Goal: Task Accomplishment & Management: Complete application form

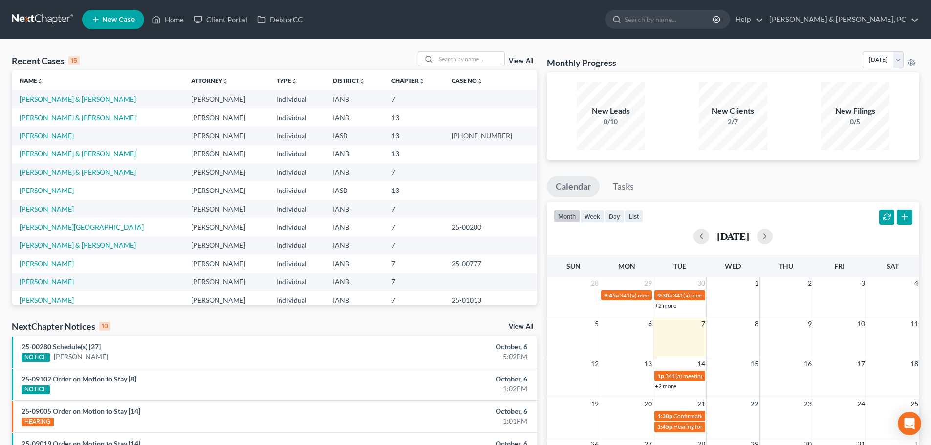
click at [87, 20] on link "New Case" at bounding box center [113, 20] width 62 height 20
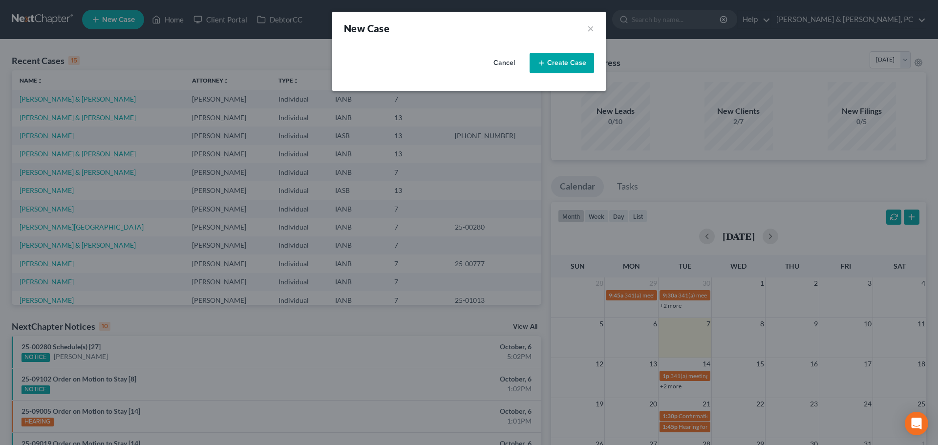
select select "29"
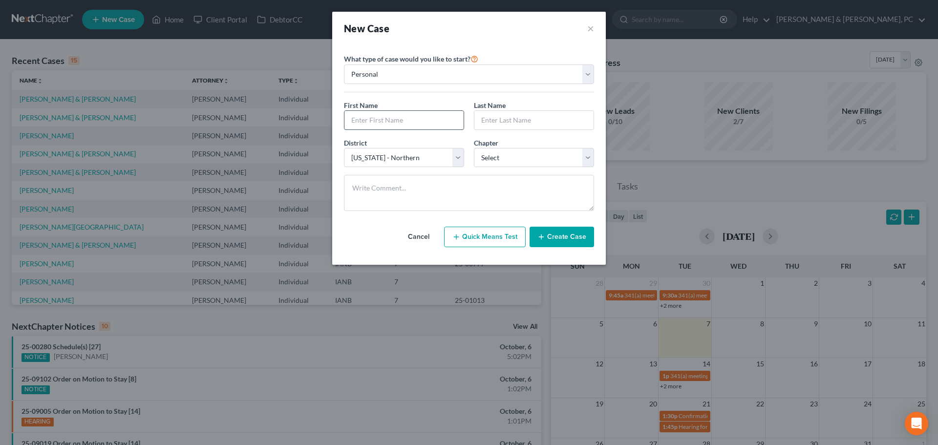
click at [377, 124] on input "text" at bounding box center [403, 120] width 119 height 19
type input "[PERSON_NAME]"
click at [505, 162] on select "Select 7 11 12 13" at bounding box center [534, 158] width 120 height 20
click at [519, 151] on select "Select 7 11 12 13" at bounding box center [534, 158] width 120 height 20
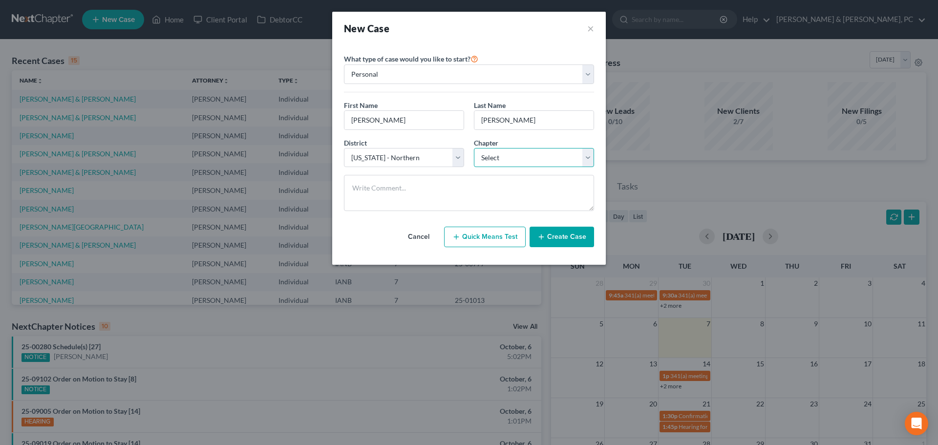
select select "0"
click at [474, 148] on select "Select 7 11 12 13" at bounding box center [534, 158] width 120 height 20
click at [569, 237] on button "Create Case" at bounding box center [562, 237] width 64 height 21
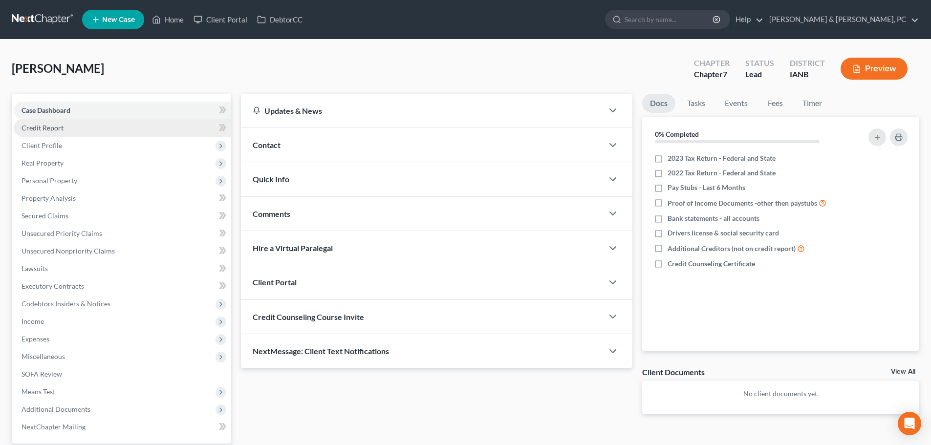
click at [68, 132] on link "Credit Report" at bounding box center [122, 128] width 217 height 18
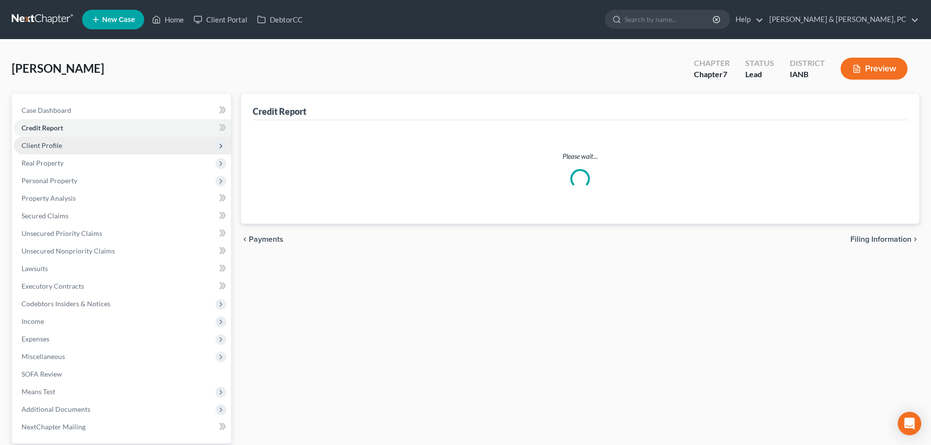
click at [70, 147] on span "Client Profile" at bounding box center [122, 146] width 217 height 18
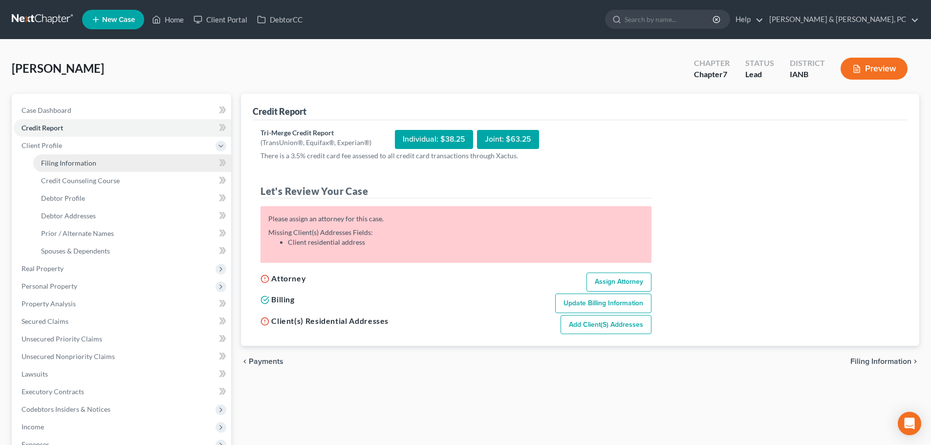
click at [102, 167] on link "Filing Information" at bounding box center [132, 163] width 198 height 18
select select "1"
select select "0"
select select "29"
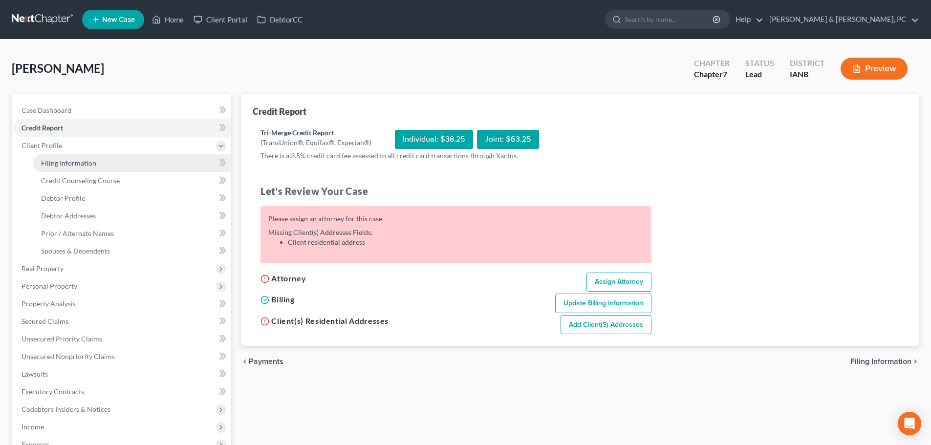
select select "16"
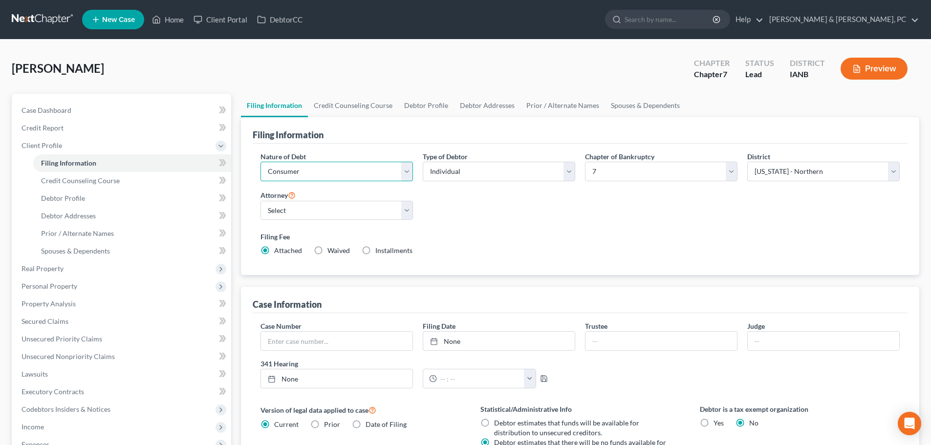
click at [319, 170] on select "Select Business Consumer Other" at bounding box center [336, 172] width 152 height 20
drag, startPoint x: 319, startPoint y: 170, endPoint x: 370, endPoint y: 177, distance: 52.3
click at [319, 170] on select "Select Business Consumer Other" at bounding box center [336, 172] width 152 height 20
click at [447, 171] on select "Select Individual Joint" at bounding box center [499, 172] width 152 height 20
select select "1"
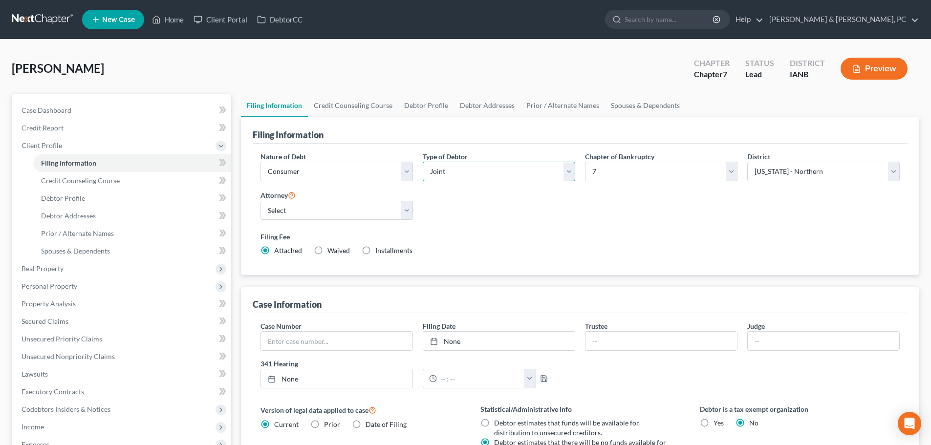
click at [423, 162] on select "Select Individual Joint" at bounding box center [499, 172] width 152 height 20
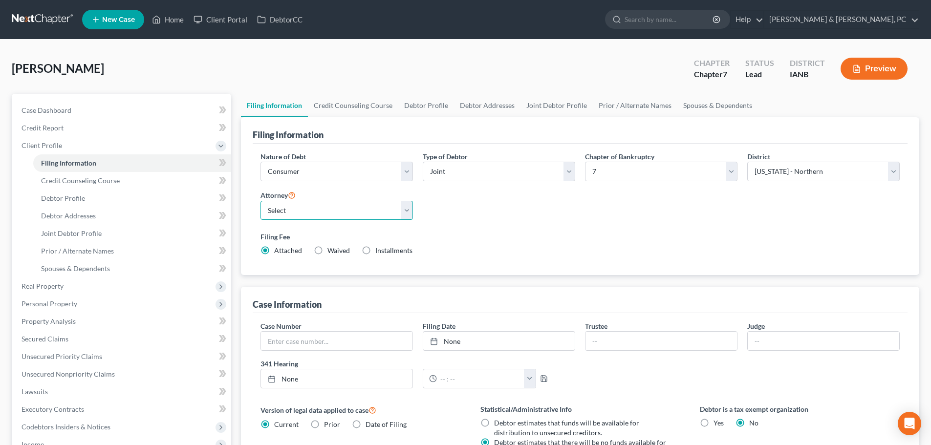
drag, startPoint x: 356, startPoint y: 214, endPoint x: 348, endPoint y: 218, distance: 9.2
click at [356, 214] on select "Select [PERSON_NAME] - IASB" at bounding box center [336, 211] width 152 height 20
select select "0"
click at [260, 201] on select "Select [PERSON_NAME] - IASB" at bounding box center [336, 211] width 152 height 20
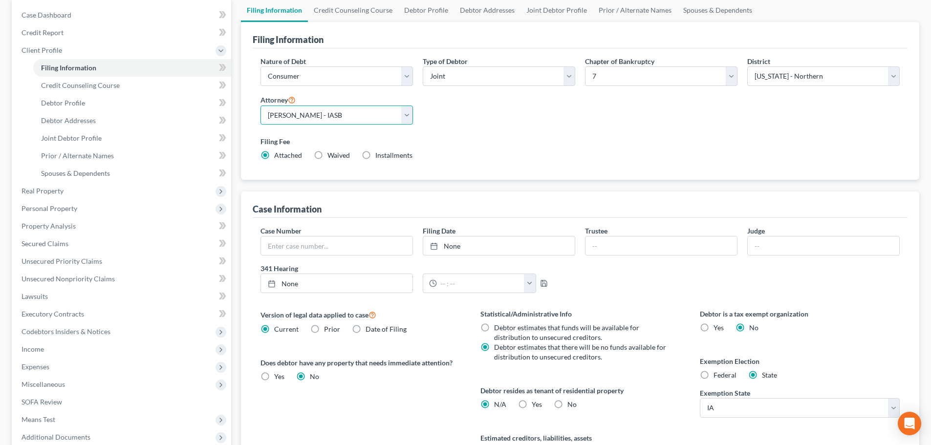
scroll to position [98, 0]
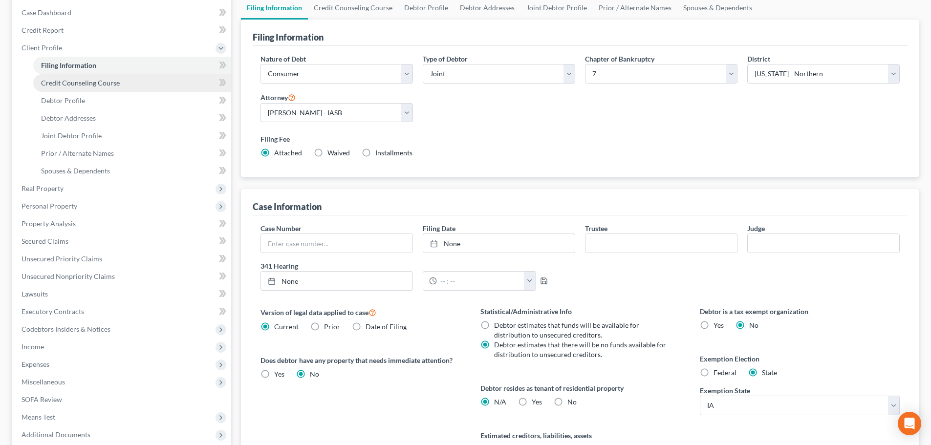
click at [81, 85] on span "Credit Counseling Course" at bounding box center [80, 83] width 79 height 8
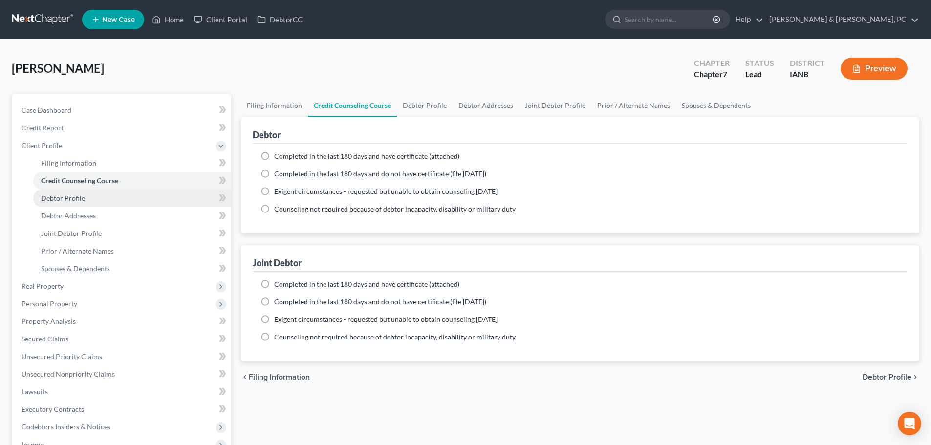
click at [94, 197] on link "Debtor Profile" at bounding box center [132, 199] width 198 height 18
select select "1"
select select "0"
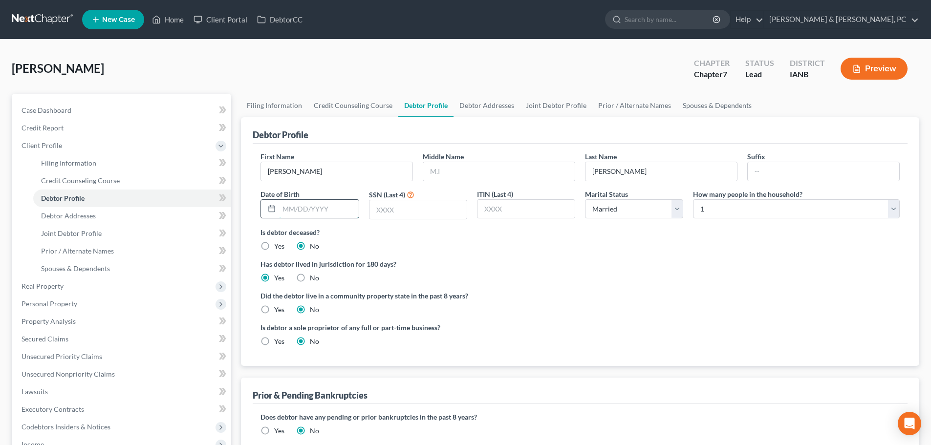
click at [283, 214] on input "text" at bounding box center [318, 209] width 79 height 19
click at [328, 205] on input "text" at bounding box center [318, 209] width 79 height 19
type input "[DATE]"
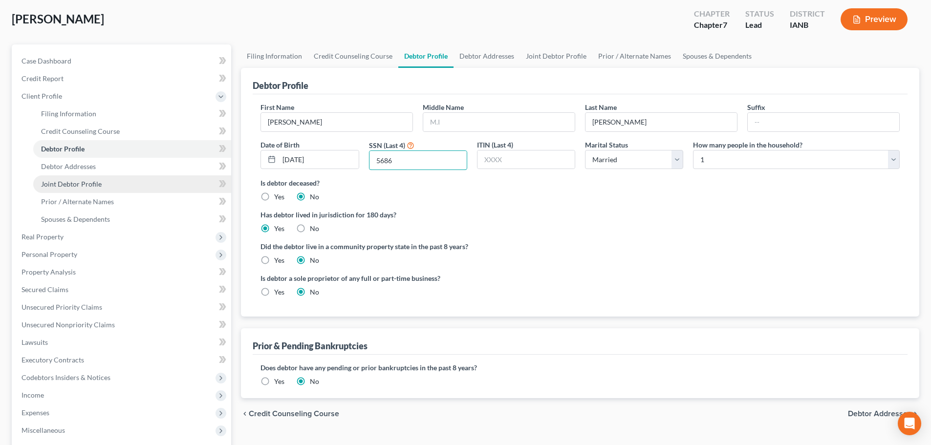
scroll to position [49, 0]
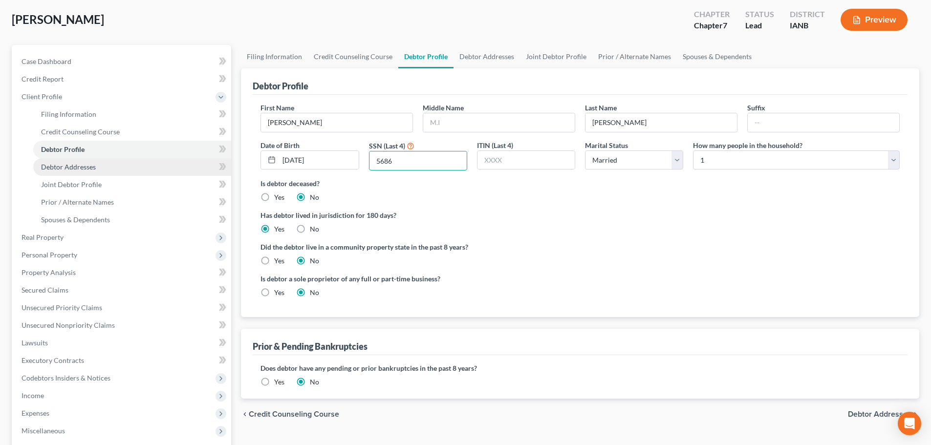
type input "5686"
click at [141, 166] on link "Debtor Addresses" at bounding box center [132, 167] width 198 height 18
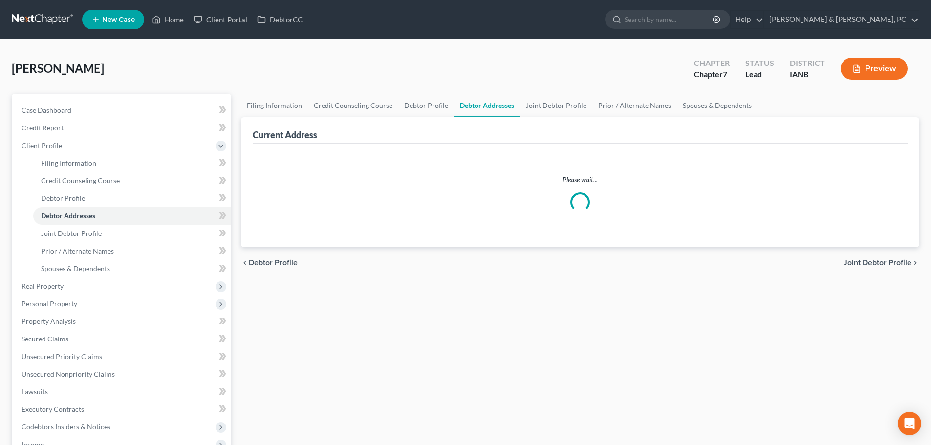
select select "0"
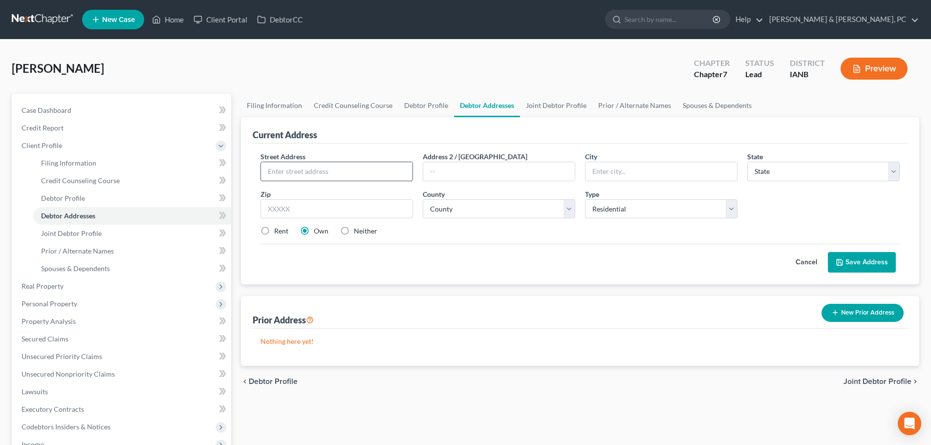
click at [372, 166] on input "text" at bounding box center [336, 171] width 151 height 19
paste input "[STREET_ADDRESS]"
type input "[STREET_ADDRESS]"
click at [698, 173] on input "text" at bounding box center [660, 171] width 151 height 19
type input "[GEOGRAPHIC_DATA]"
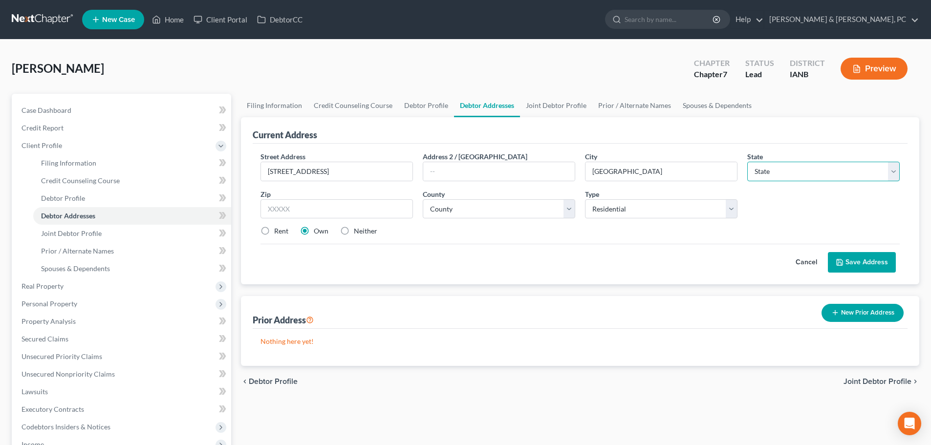
click at [825, 169] on select "State [US_STATE] AK AR AZ CA CO CT DE DC [GEOGRAPHIC_DATA] [GEOGRAPHIC_DATA] GU…" at bounding box center [823, 172] width 152 height 20
select select "16"
click at [747, 162] on select "State [US_STATE] AK AR AZ CA CO CT DE DC [GEOGRAPHIC_DATA] [GEOGRAPHIC_DATA] GU…" at bounding box center [823, 172] width 152 height 20
click at [294, 206] on input "text" at bounding box center [336, 209] width 152 height 20
type input "52404"
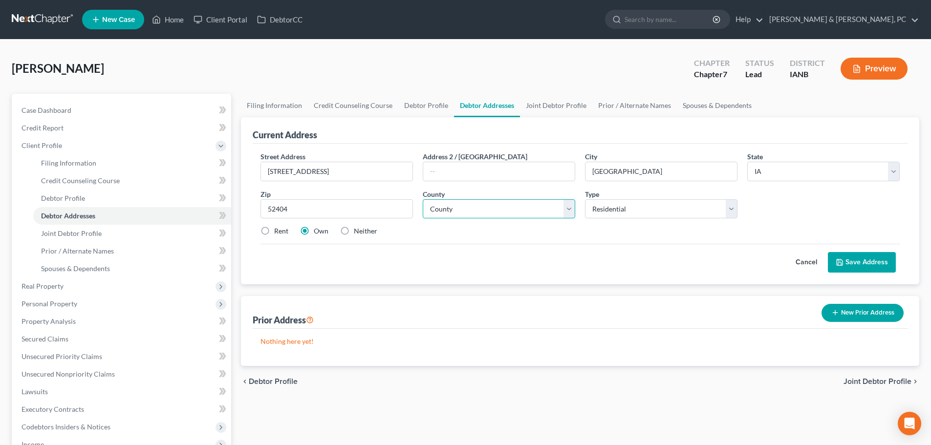
click at [525, 208] on select "County [GEOGRAPHIC_DATA] [GEOGRAPHIC_DATA] [GEOGRAPHIC_DATA] [GEOGRAPHIC_DATA] …" at bounding box center [499, 209] width 152 height 20
select select "56"
click at [423, 199] on select "County [GEOGRAPHIC_DATA] [GEOGRAPHIC_DATA] [GEOGRAPHIC_DATA] [GEOGRAPHIC_DATA] …" at bounding box center [499, 209] width 152 height 20
drag, startPoint x: 866, startPoint y: 259, endPoint x: 836, endPoint y: 255, distance: 30.5
click at [866, 259] on button "Save Address" at bounding box center [862, 262] width 68 height 21
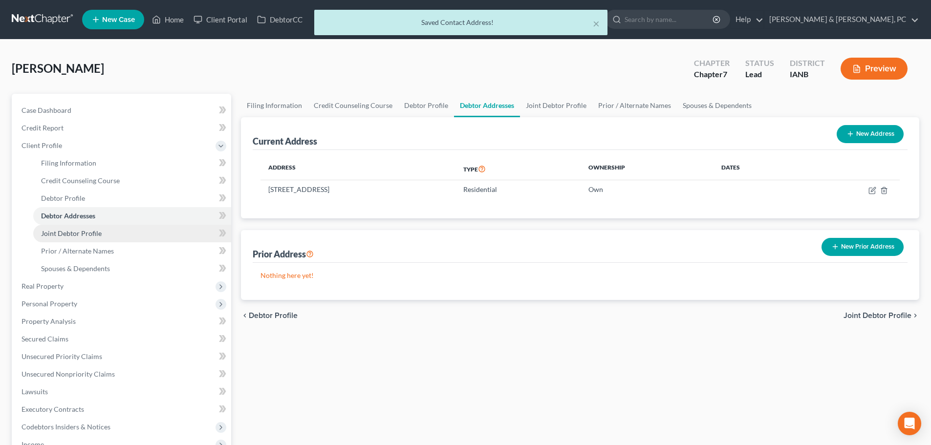
click at [79, 236] on span "Joint Debtor Profile" at bounding box center [71, 233] width 61 height 8
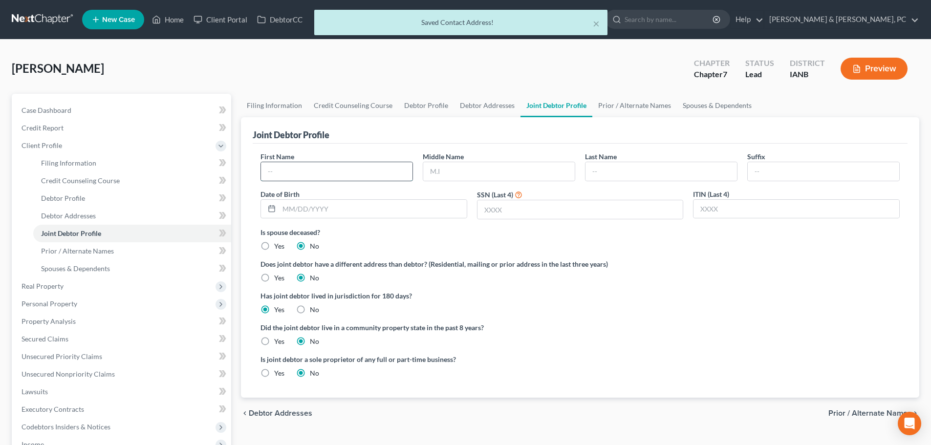
click at [310, 171] on input "text" at bounding box center [336, 171] width 151 height 19
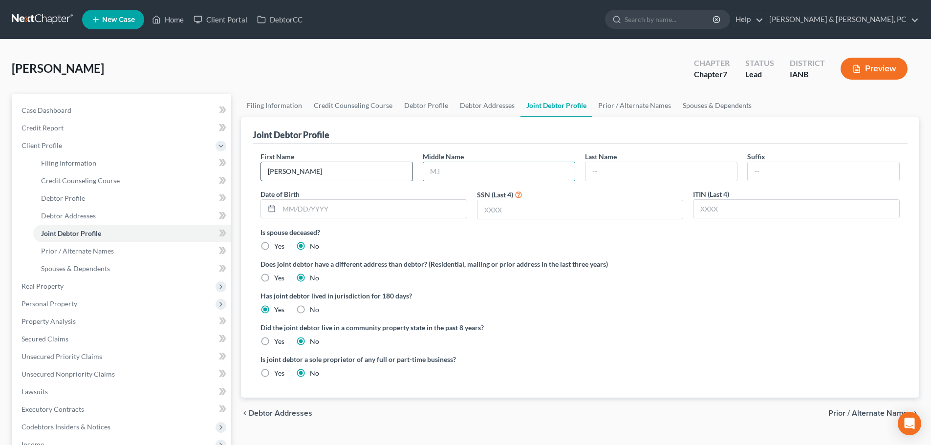
click at [305, 170] on input "[PERSON_NAME]" at bounding box center [336, 171] width 151 height 19
type input "[PERSON_NAME]"
click at [377, 213] on input "text" at bounding box center [373, 209] width 188 height 19
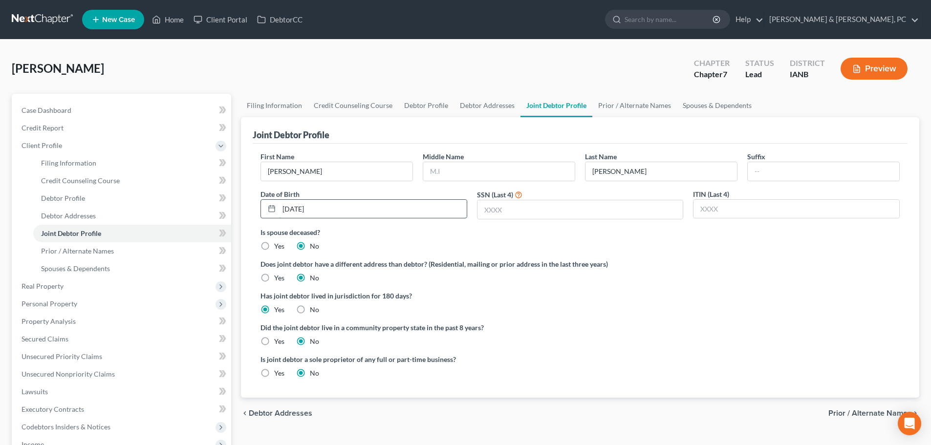
type input "[DATE]"
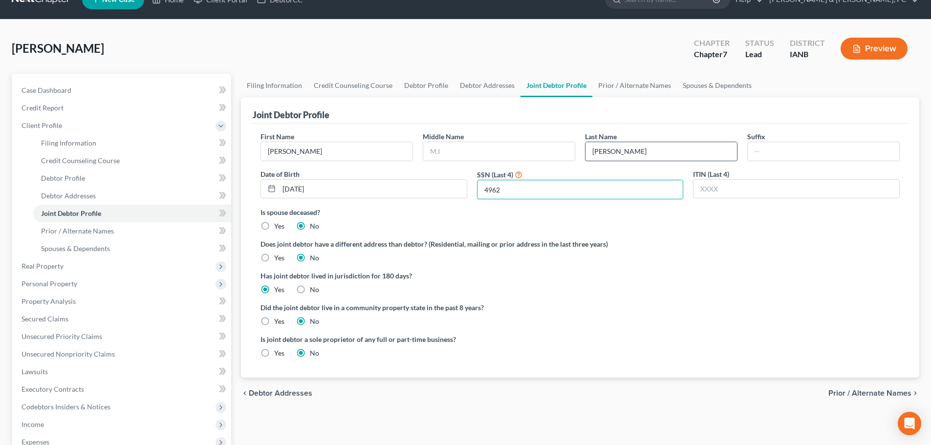
scroll to position [20, 0]
type input "4962"
